Goal: Check status: Check status

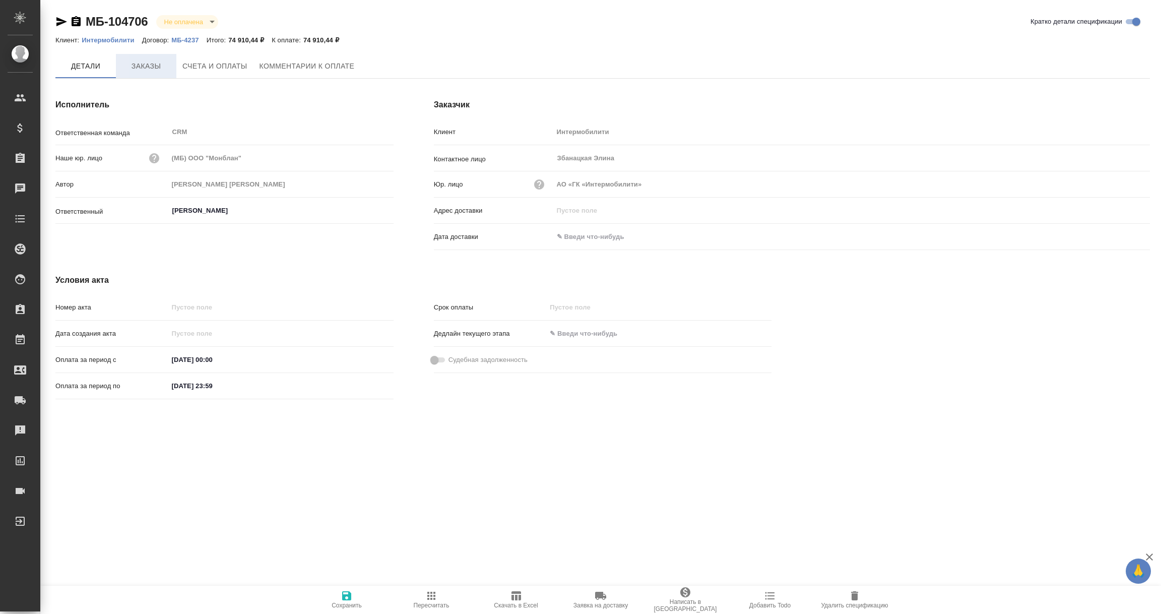
click at [155, 71] on span "Заказы" at bounding box center [146, 66] width 48 height 13
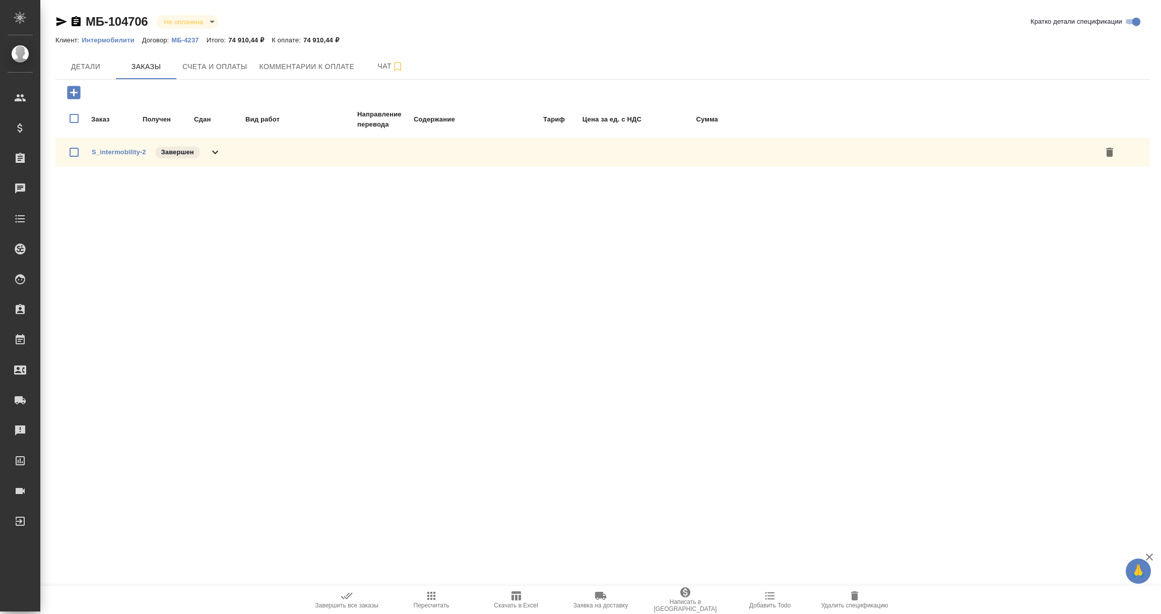
click at [216, 151] on icon at bounding box center [215, 153] width 6 height 4
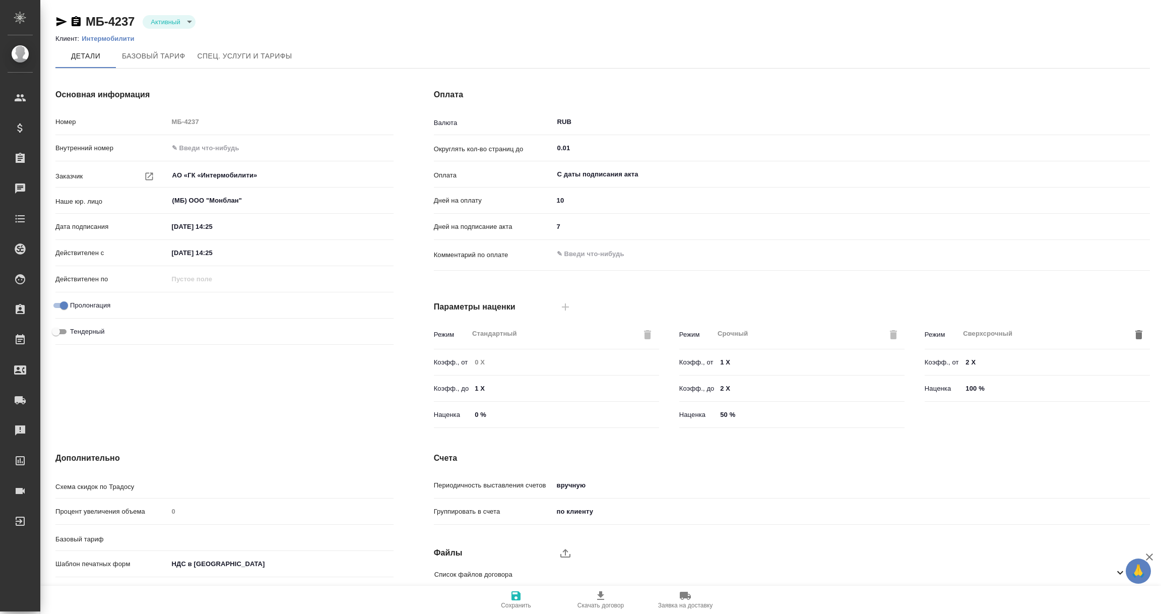
type input "Базовый ТП 2025"
type input "Стандартный шаблон - 30-70-100 - ВЫБЕРИ МЕНЯ!"
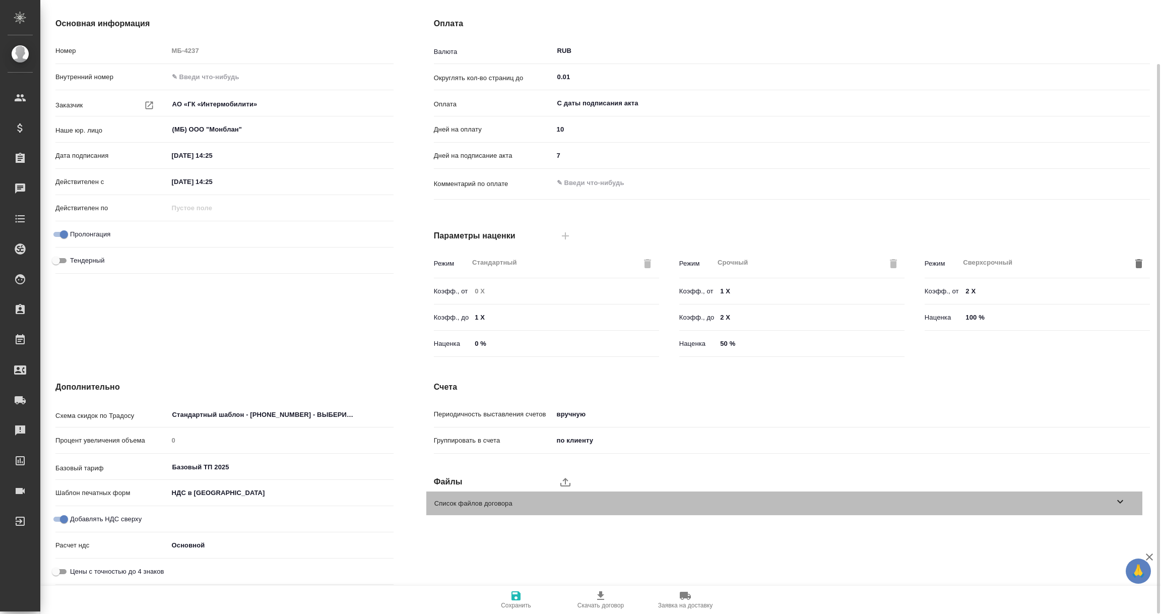
click at [1121, 500] on icon at bounding box center [1120, 501] width 12 height 12
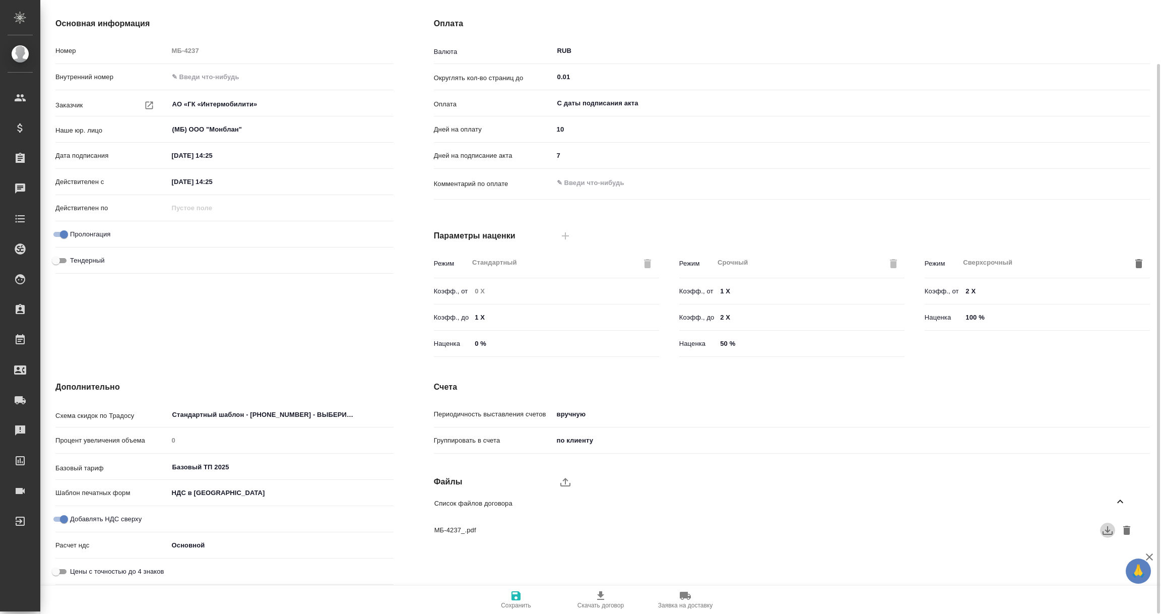
click at [1111, 530] on icon "button" at bounding box center [1108, 530] width 12 height 12
type textarea "x"
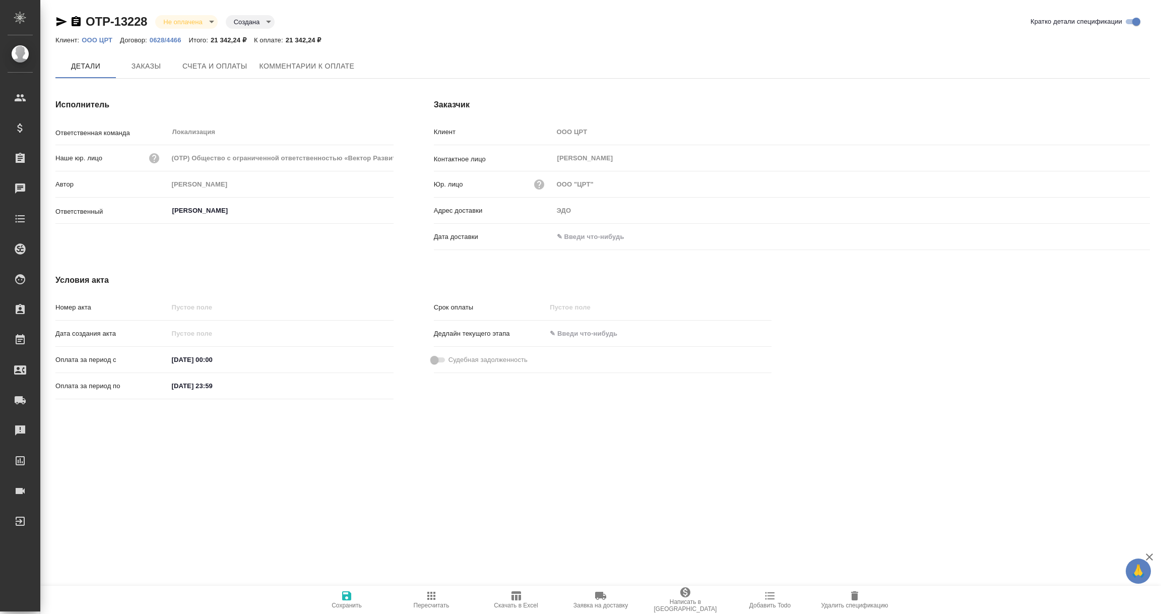
click at [592, 232] on input "text" at bounding box center [597, 236] width 88 height 15
click at [1118, 235] on icon "button" at bounding box center [1121, 237] width 12 height 12
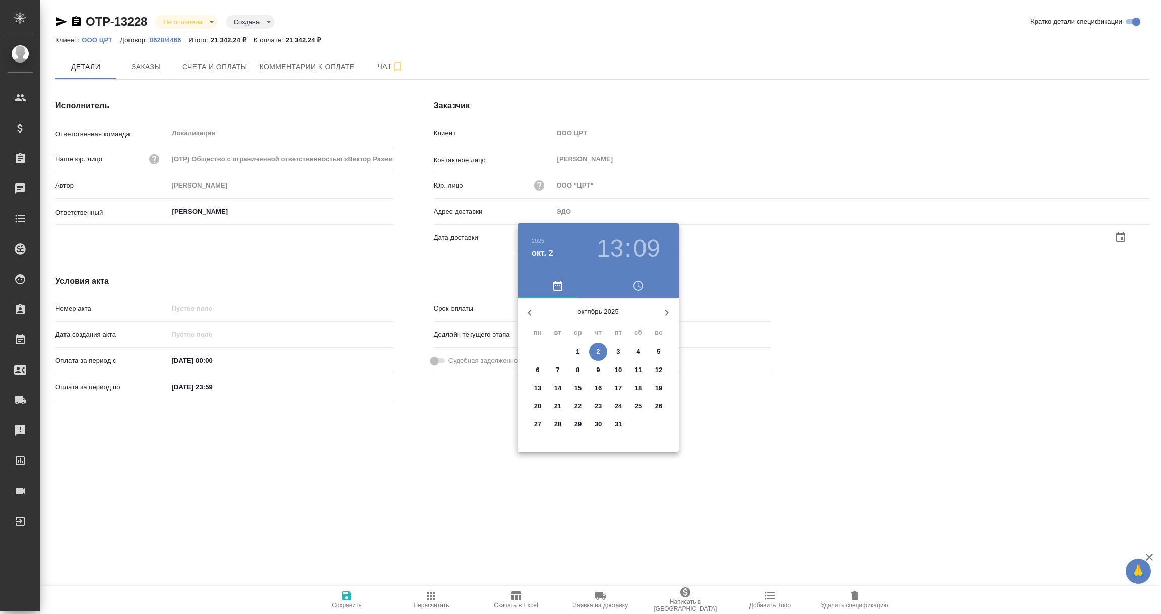
click at [597, 347] on p "2" at bounding box center [598, 352] width 4 height 10
type input "[DATE] 13:09"
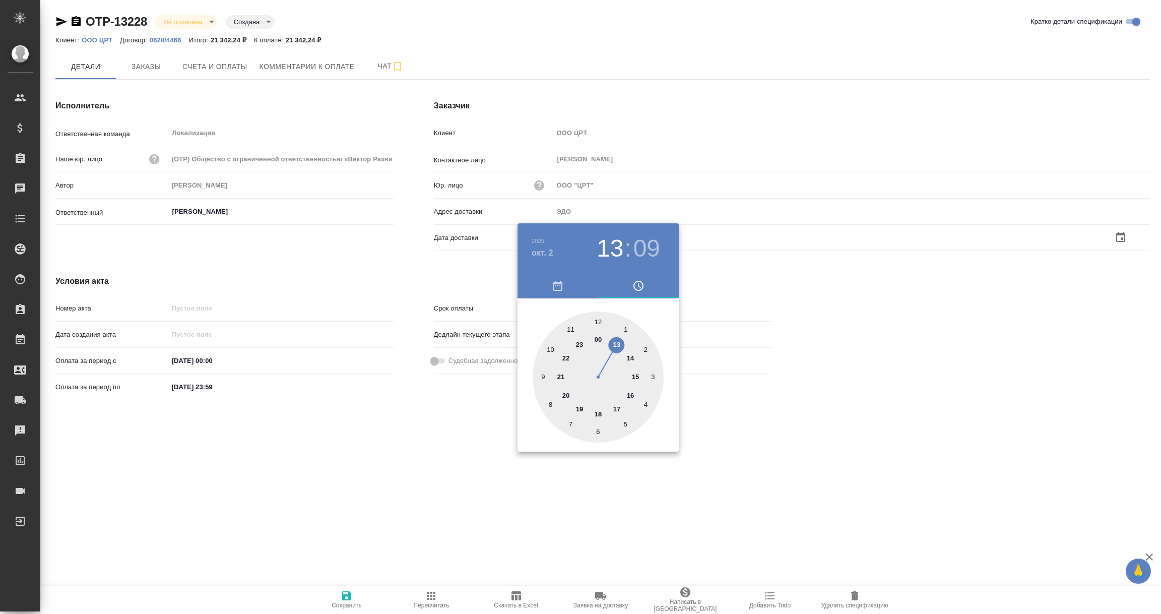
click at [408, 479] on div at bounding box center [580, 307] width 1161 height 614
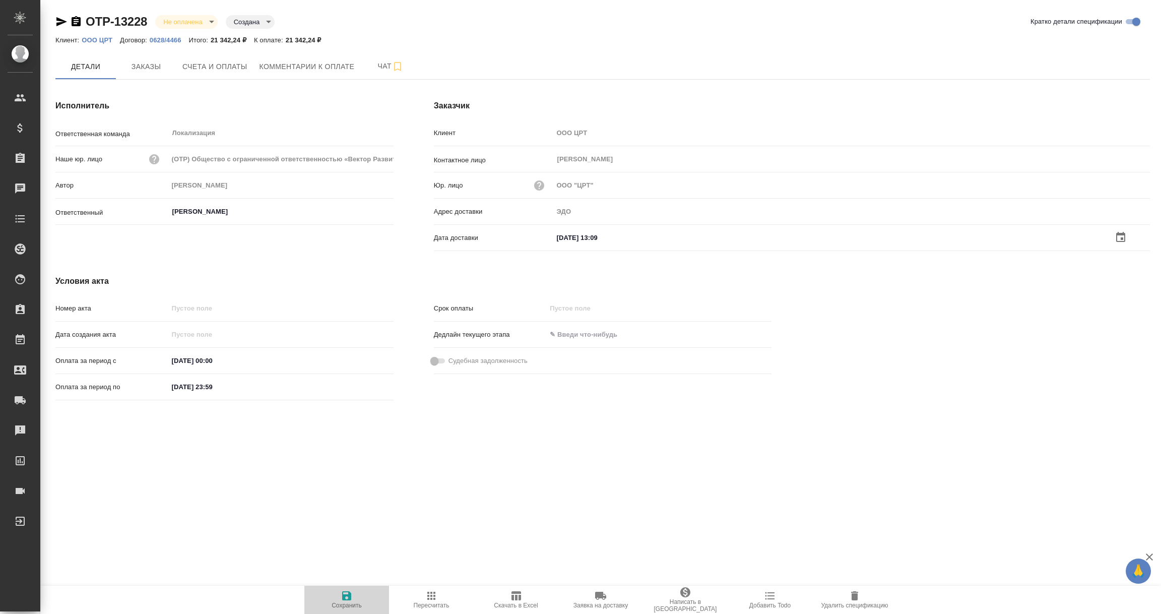
click at [344, 601] on icon "button" at bounding box center [347, 596] width 12 height 12
